Goal: Check status: Check status

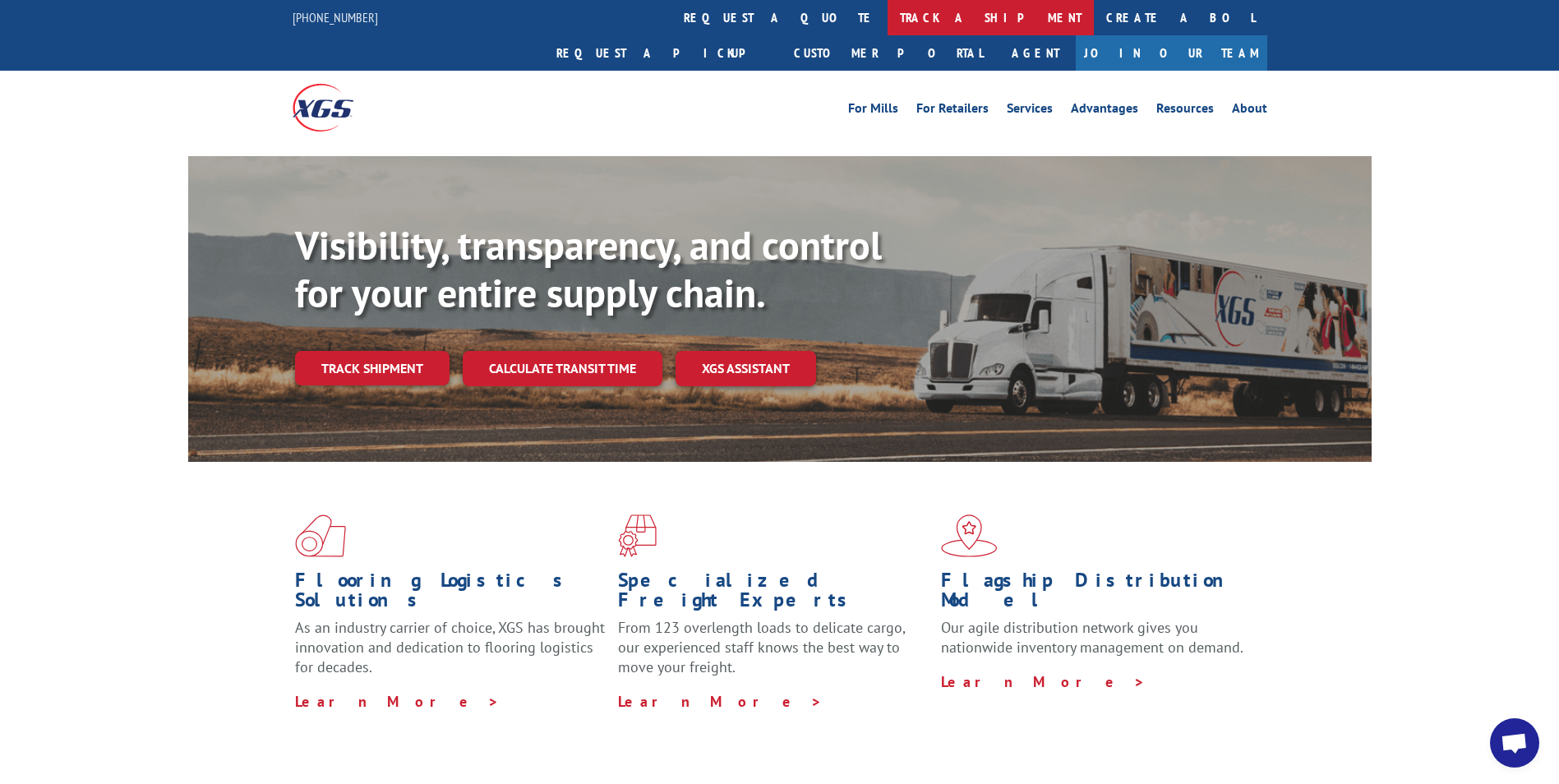
click at [887, 16] on link "track a shipment" at bounding box center [991, 17] width 207 height 36
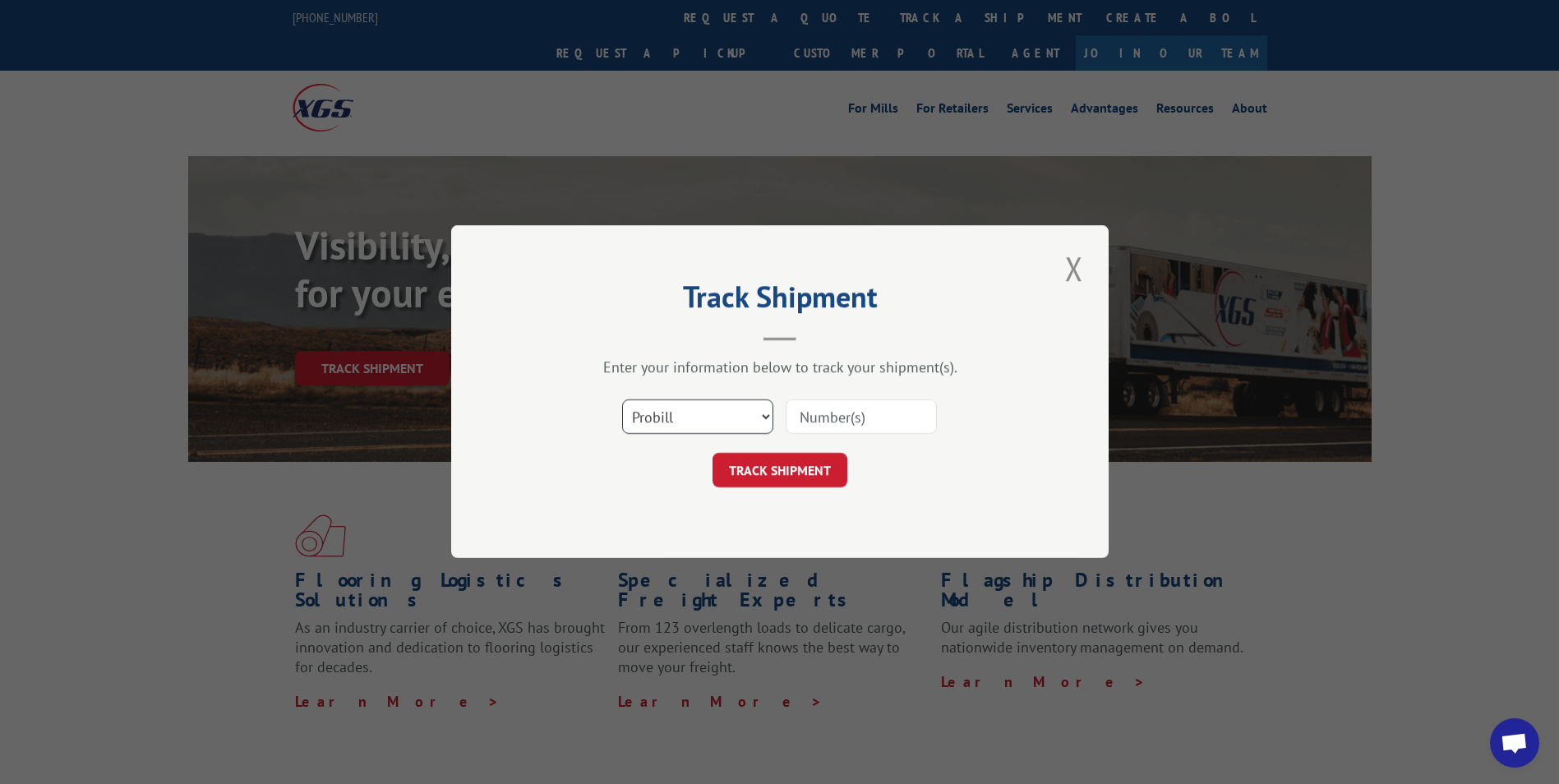
click at [708, 419] on select "Select category... Probill BOL PO" at bounding box center [697, 418] width 151 height 35
click at [843, 423] on input at bounding box center [861, 418] width 151 height 35
type input "6200032229"
click at [811, 480] on button "TRACK SHIPMENT" at bounding box center [780, 471] width 134 height 35
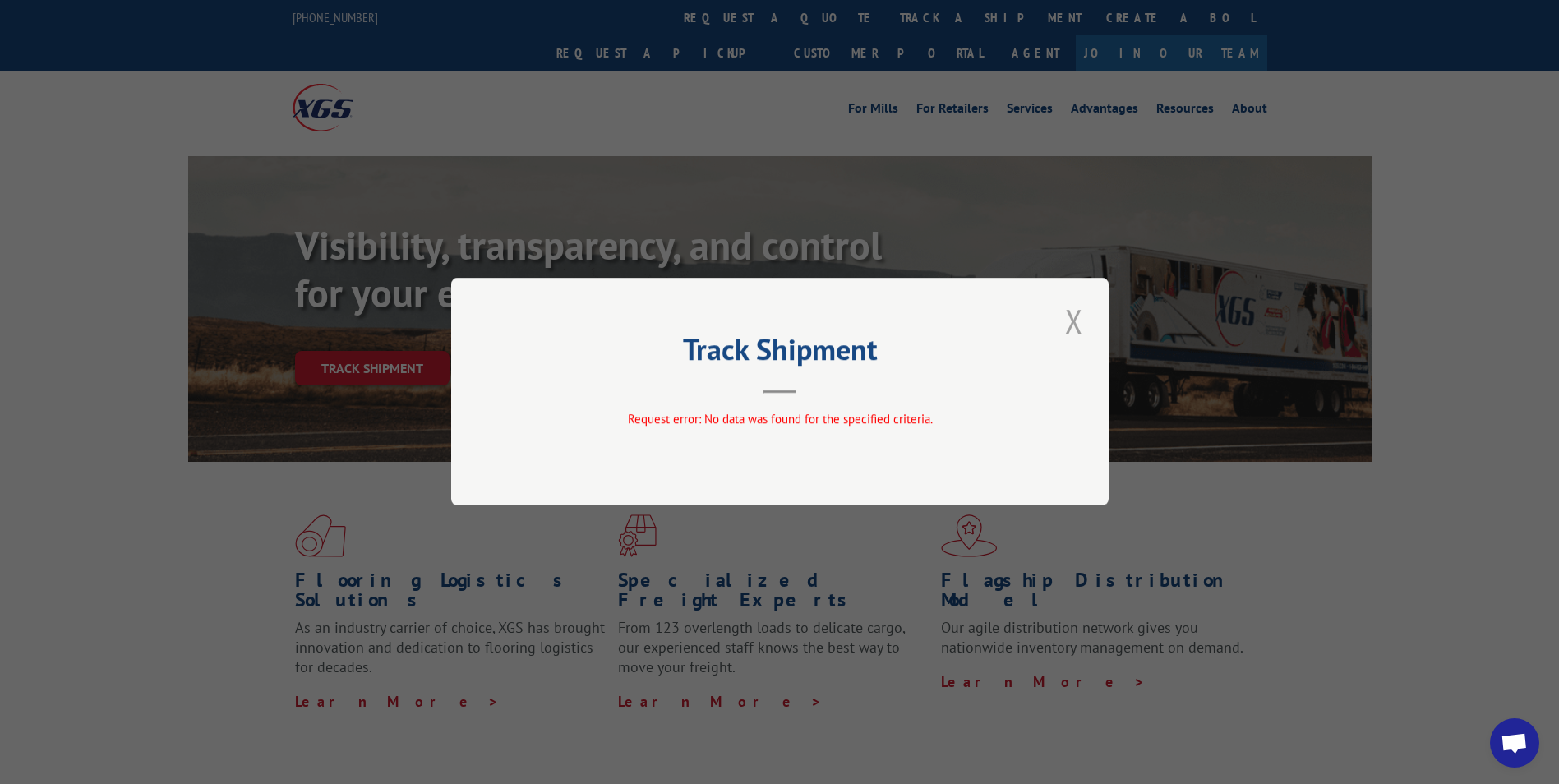
click at [1076, 318] on button "Close modal" at bounding box center [1074, 320] width 28 height 45
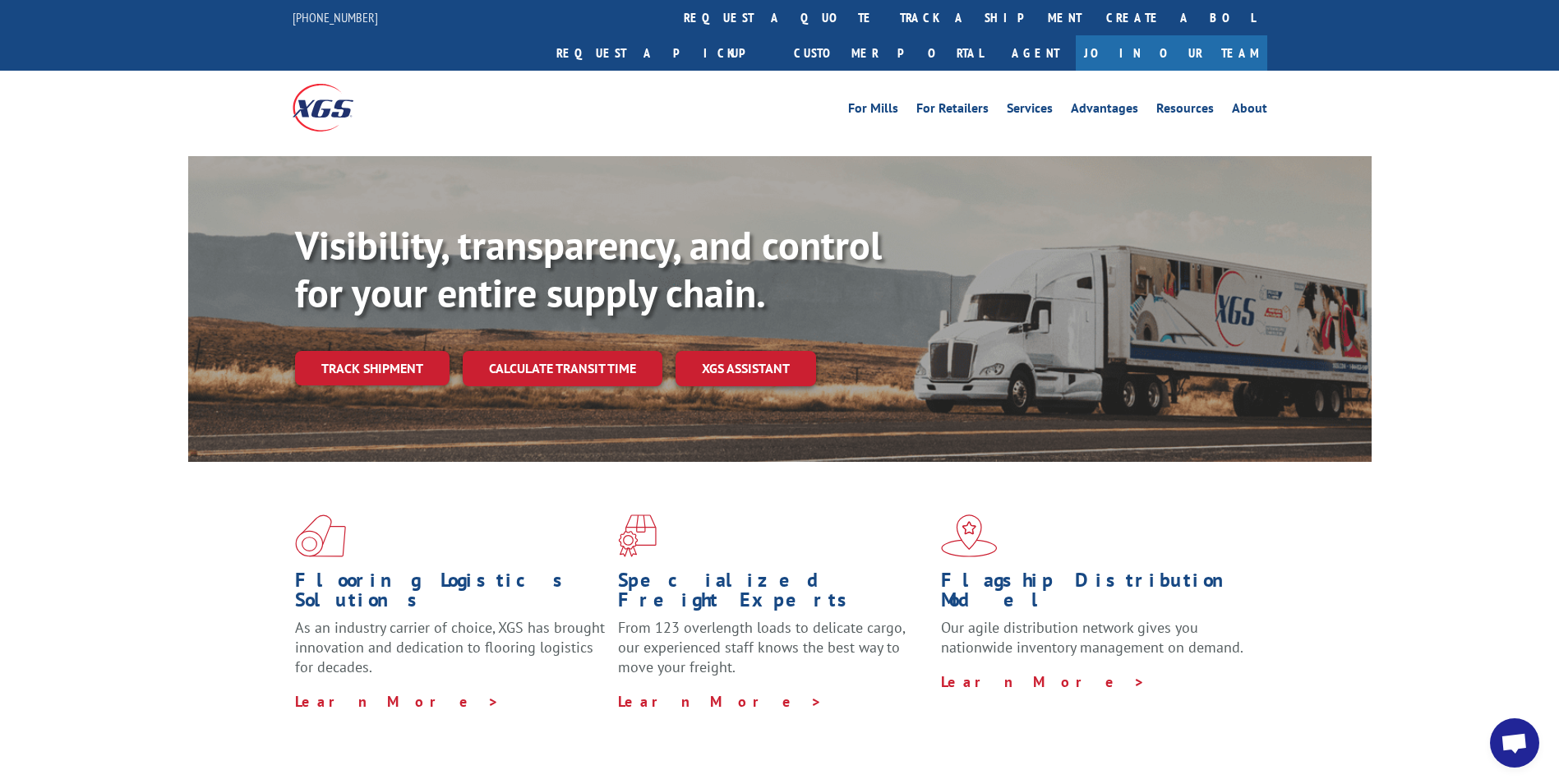
click at [887, 20] on link "track a shipment" at bounding box center [991, 17] width 207 height 36
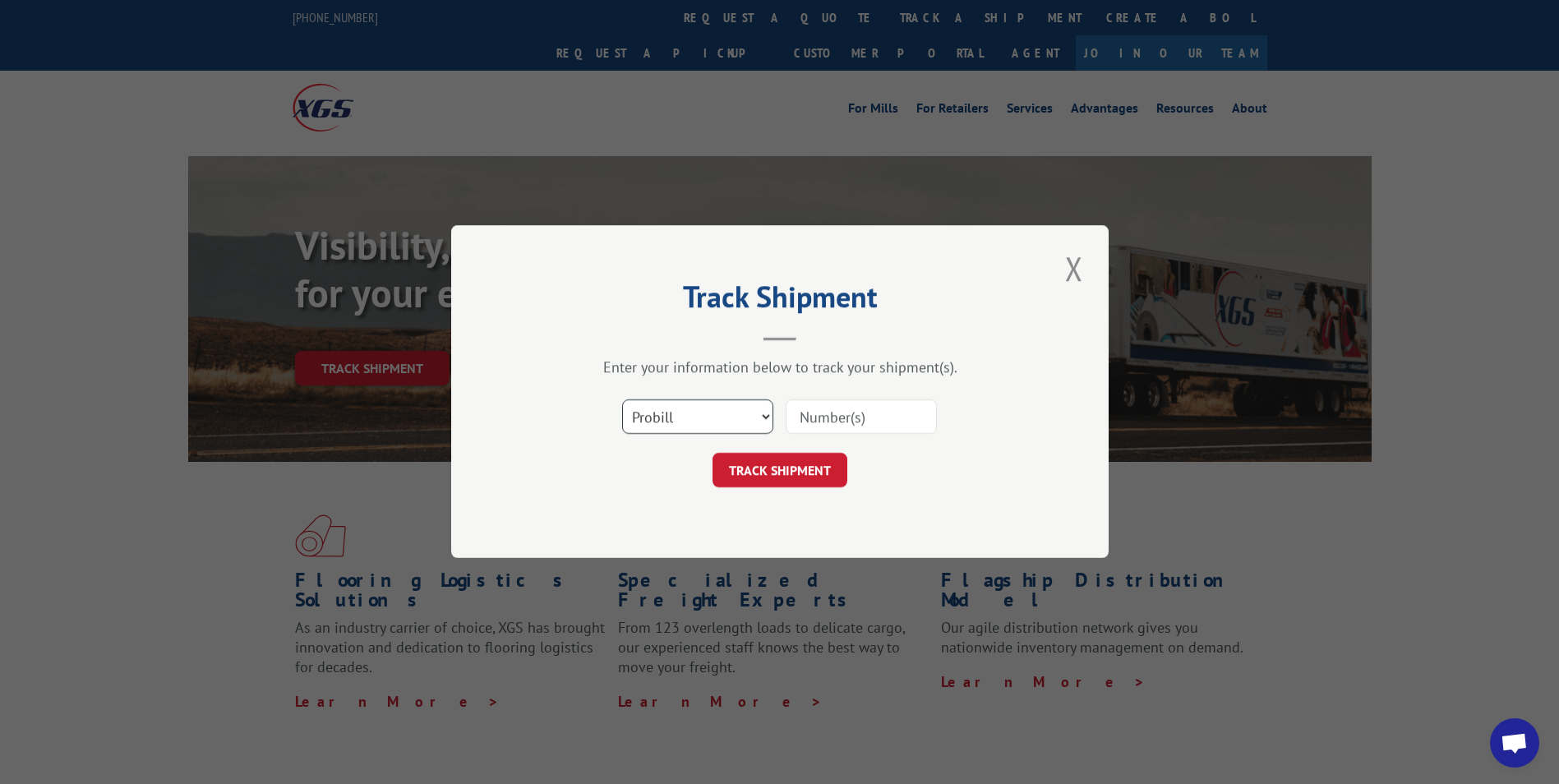
click at [759, 413] on select "Select category... Probill BOL PO" at bounding box center [697, 418] width 151 height 35
select select "po"
click at [622, 400] on select "Select category... Probill BOL PO" at bounding box center [697, 418] width 151 height 35
click at [844, 410] on input at bounding box center [861, 418] width 151 height 35
type input "6200032229"
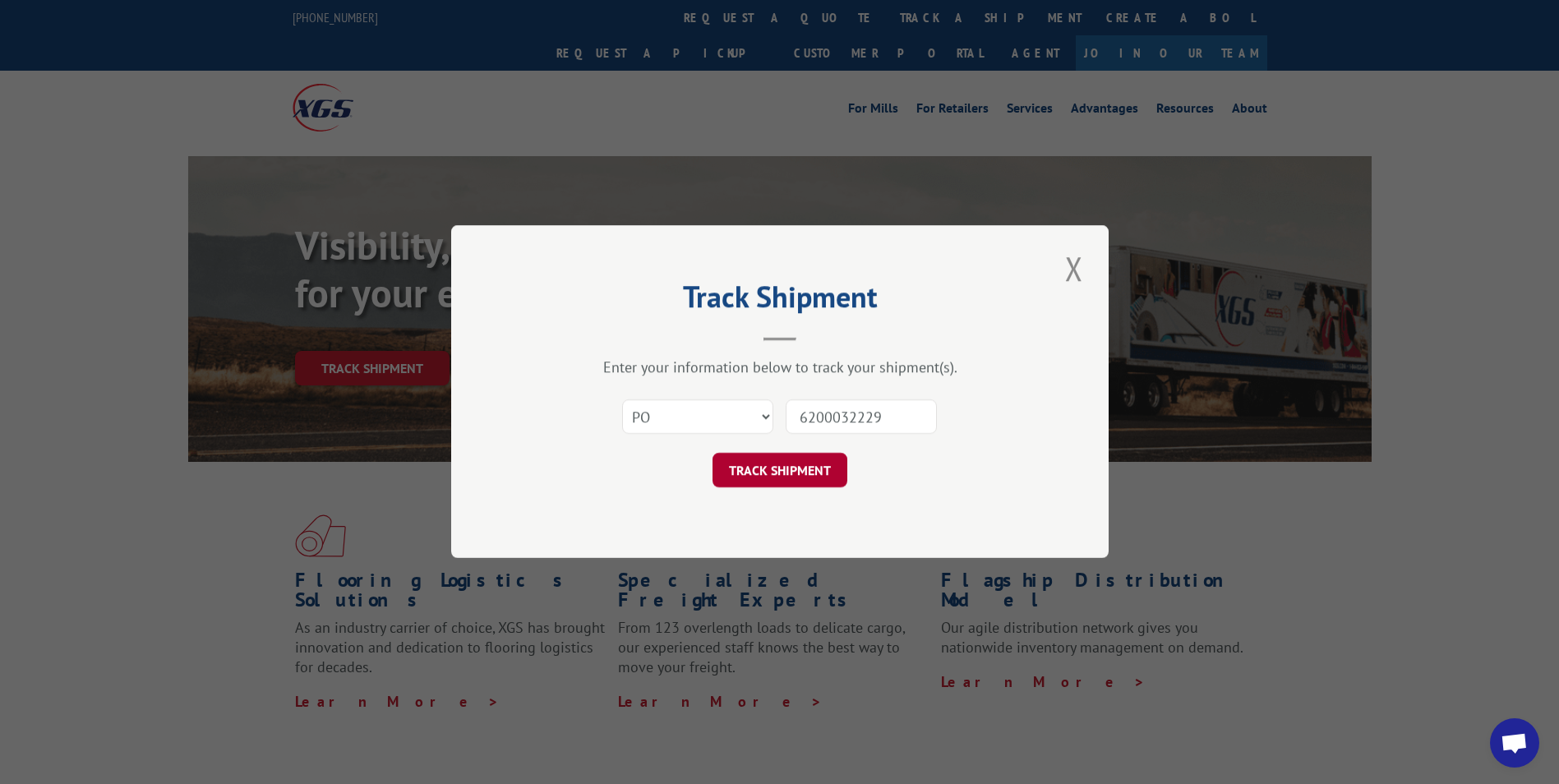
click at [790, 464] on button "TRACK SHIPMENT" at bounding box center [780, 471] width 134 height 35
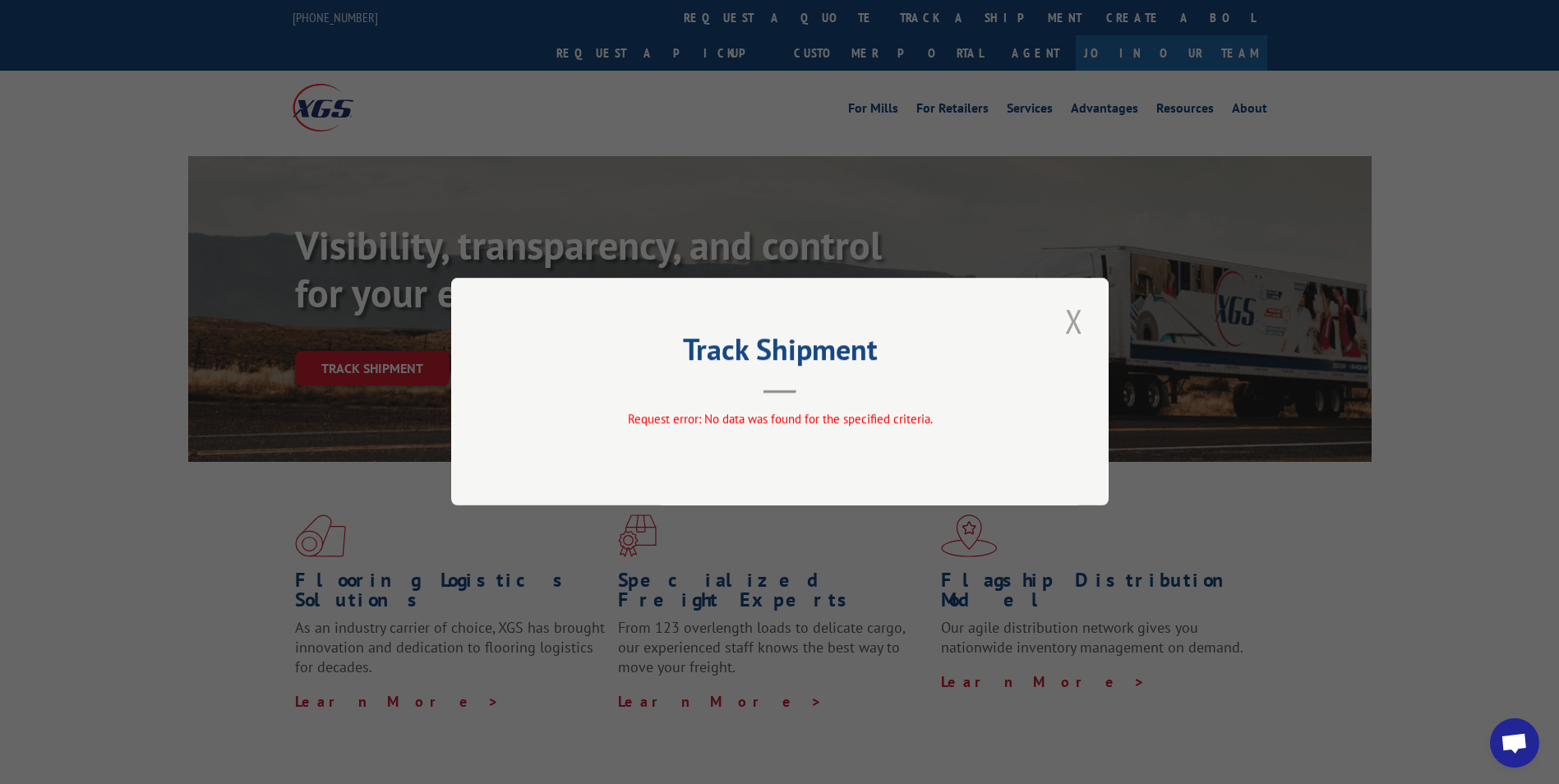
click at [1064, 331] on button "Close modal" at bounding box center [1074, 320] width 28 height 45
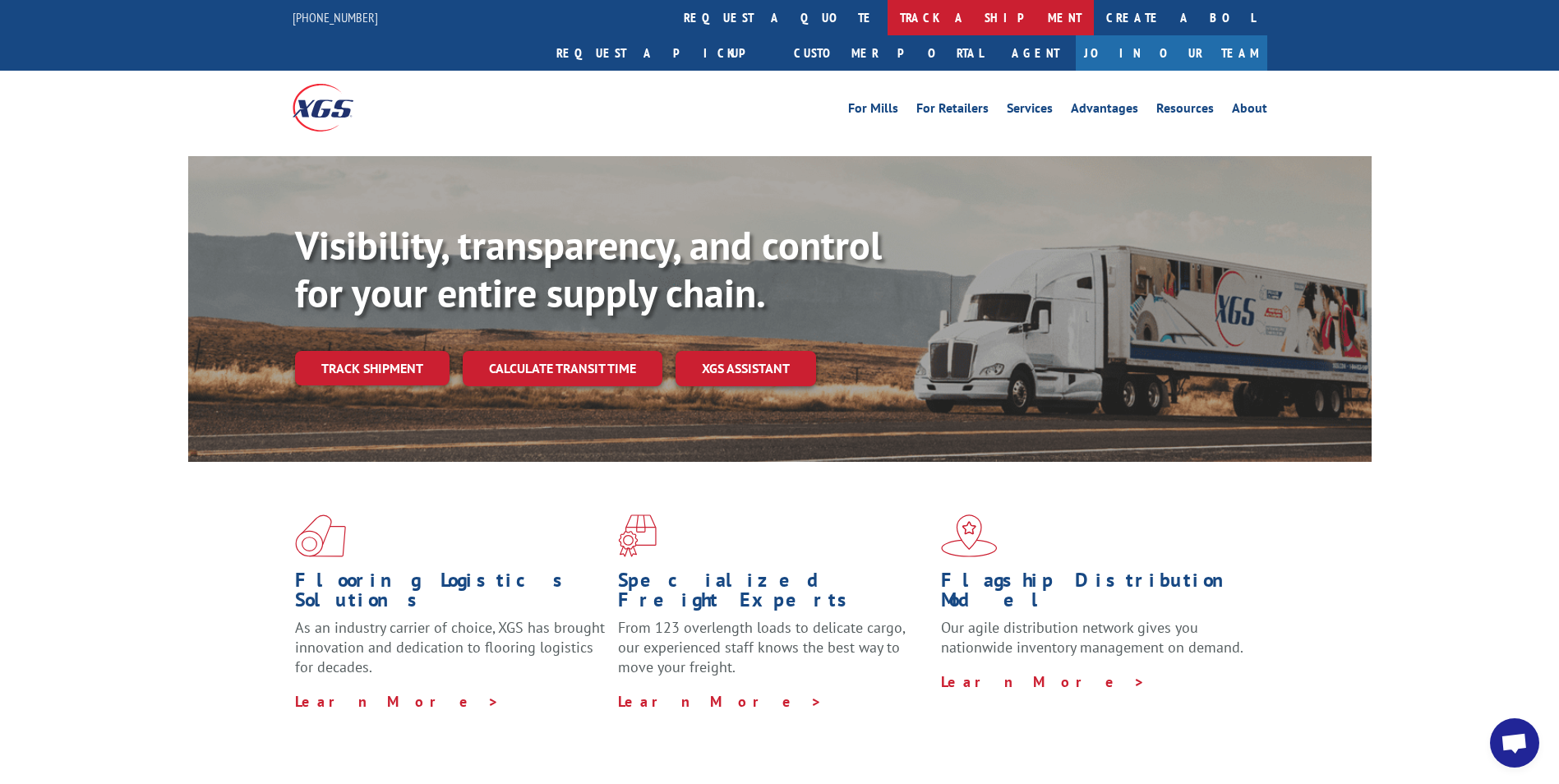
click at [887, 18] on link "track a shipment" at bounding box center [991, 17] width 207 height 36
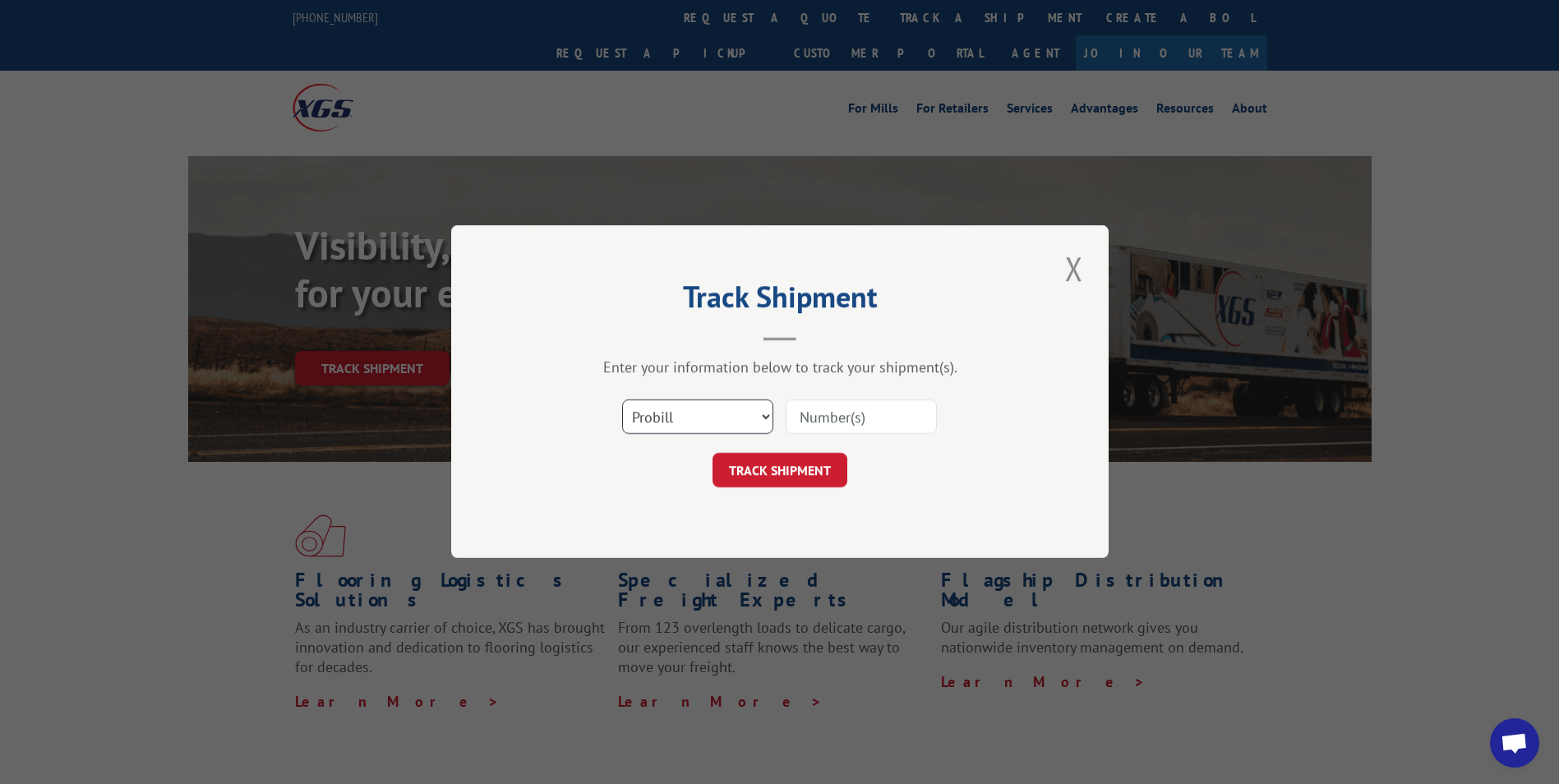
click at [763, 418] on select "Select category... Probill BOL PO" at bounding box center [697, 418] width 151 height 35
select select "bol"
click at [622, 400] on select "Select category... Probill BOL PO" at bounding box center [697, 418] width 151 height 35
click at [878, 421] on input at bounding box center [861, 418] width 151 height 35
type input "6200032229"
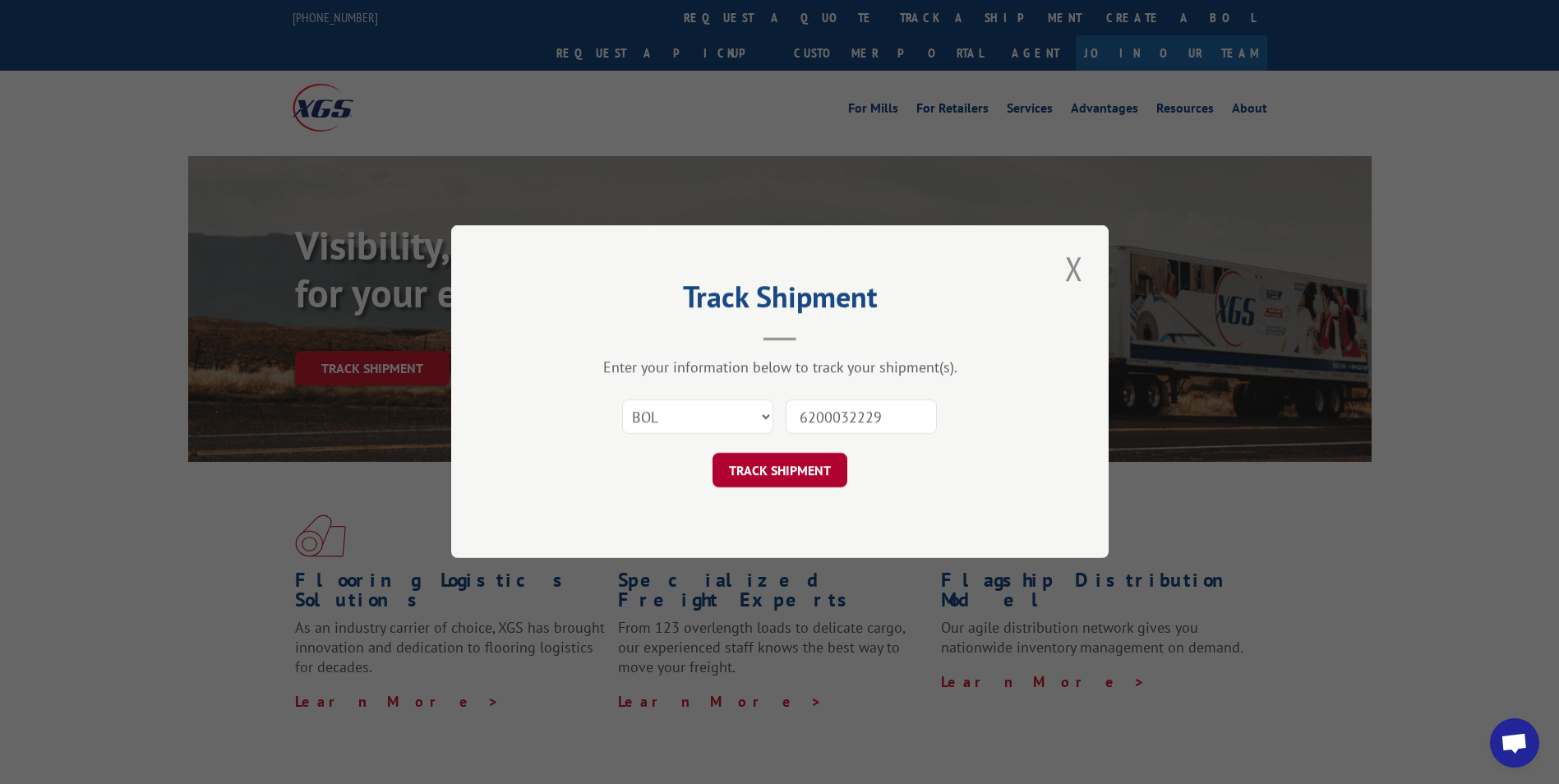
click at [781, 461] on button "TRACK SHIPMENT" at bounding box center [780, 471] width 134 height 35
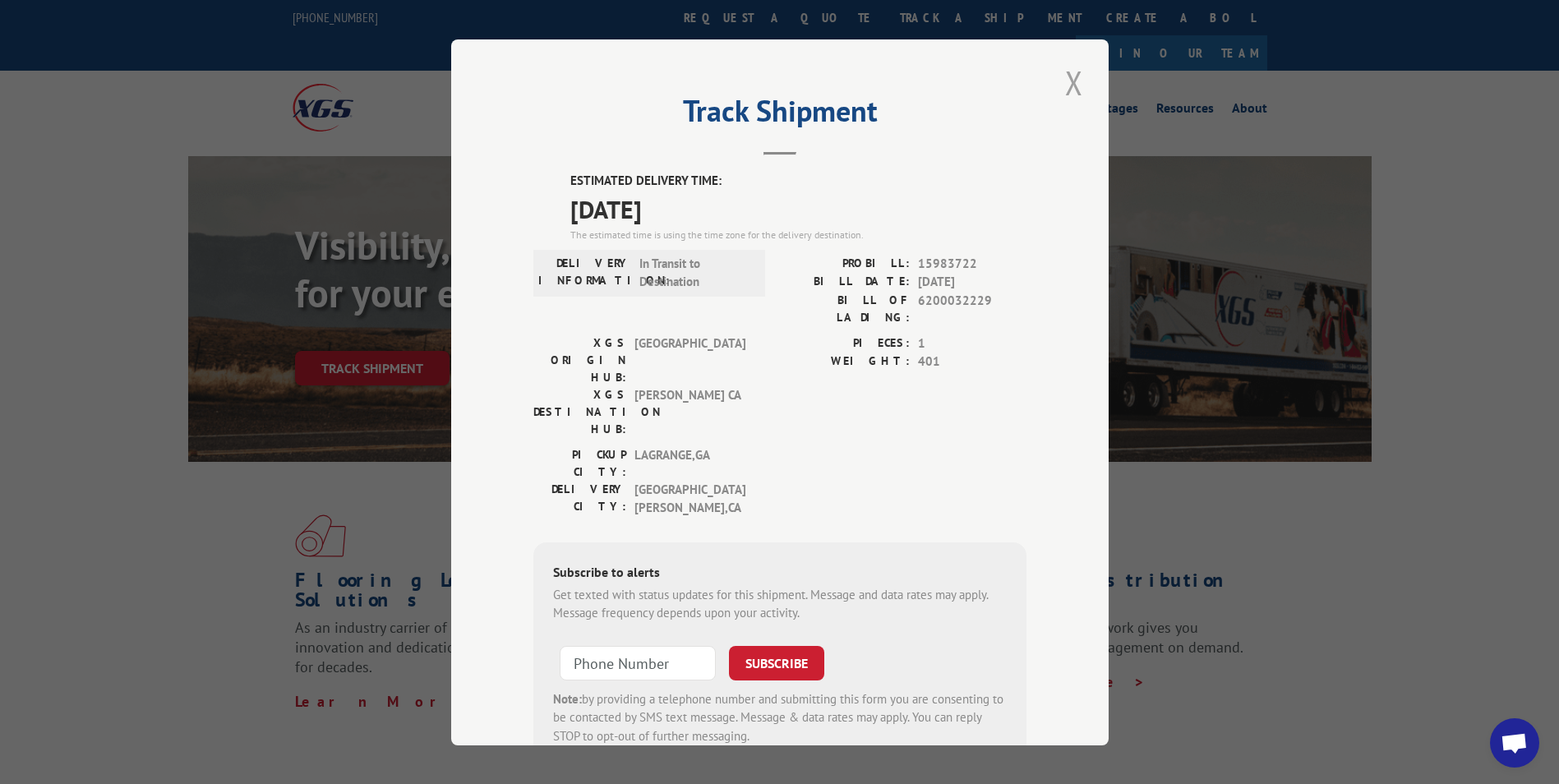
click at [1076, 90] on button "Close modal" at bounding box center [1074, 82] width 28 height 45
